Goal: Register for event/course

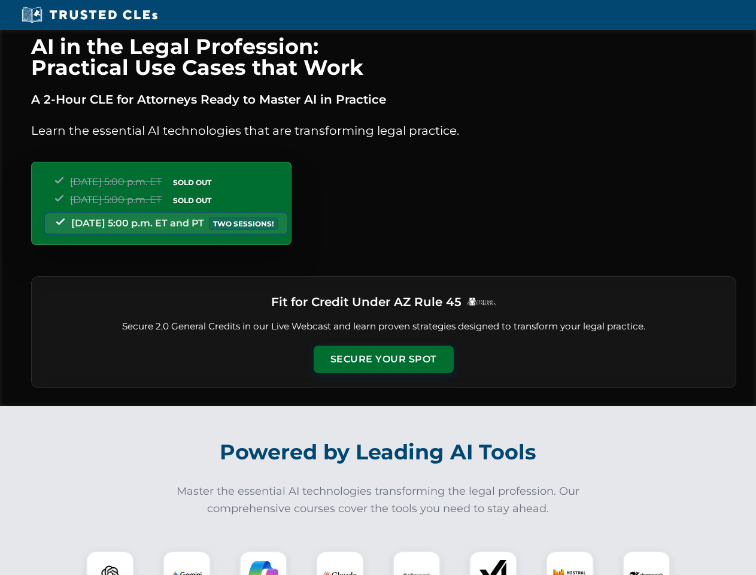
click at [383, 359] on button "Secure Your Spot" at bounding box center [384, 360] width 140 height 28
click at [110, 563] on img at bounding box center [110, 575] width 35 height 35
